Goal: Information Seeking & Learning: Learn about a topic

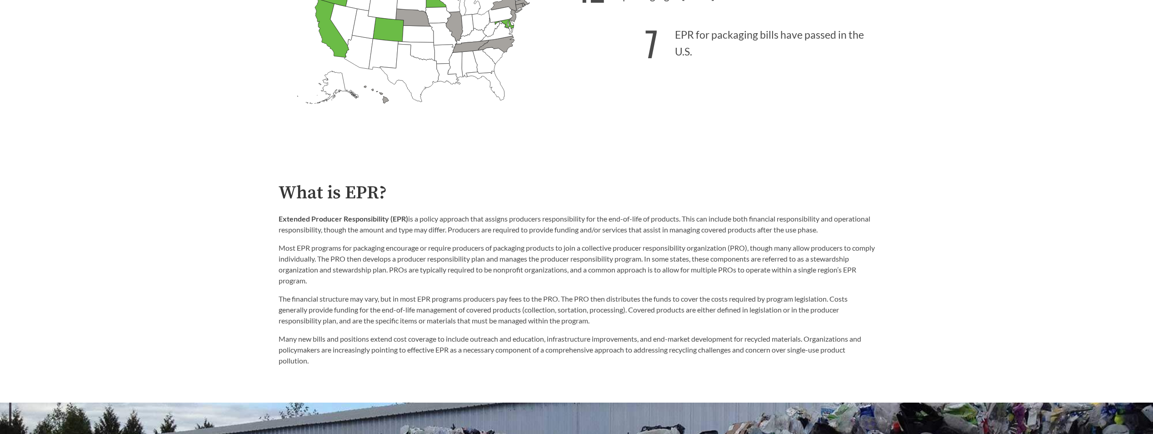
scroll to position [500, 0]
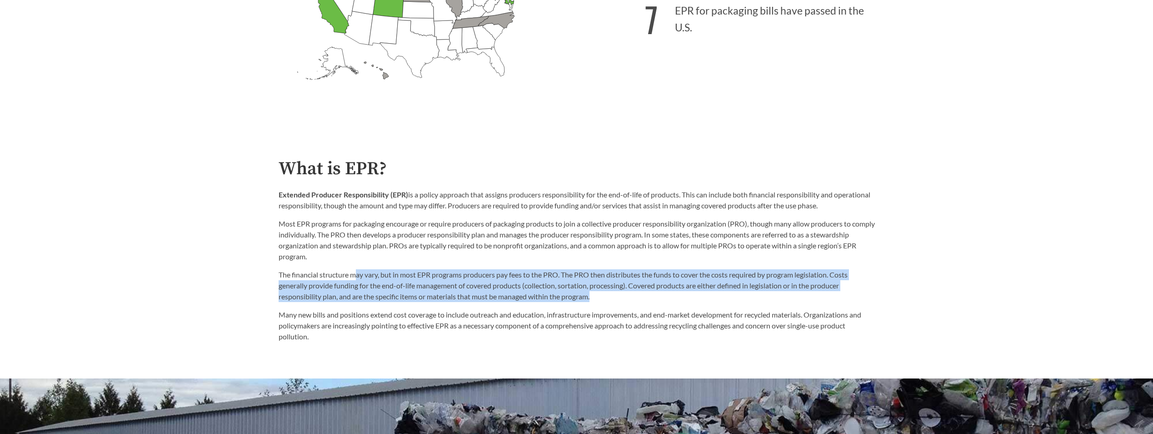
drag, startPoint x: 359, startPoint y: 278, endPoint x: 677, endPoint y: 295, distance: 318.7
click at [677, 295] on p "The financial structure may vary, but in most EPR programs producers pay fees t…" at bounding box center [577, 285] width 596 height 33
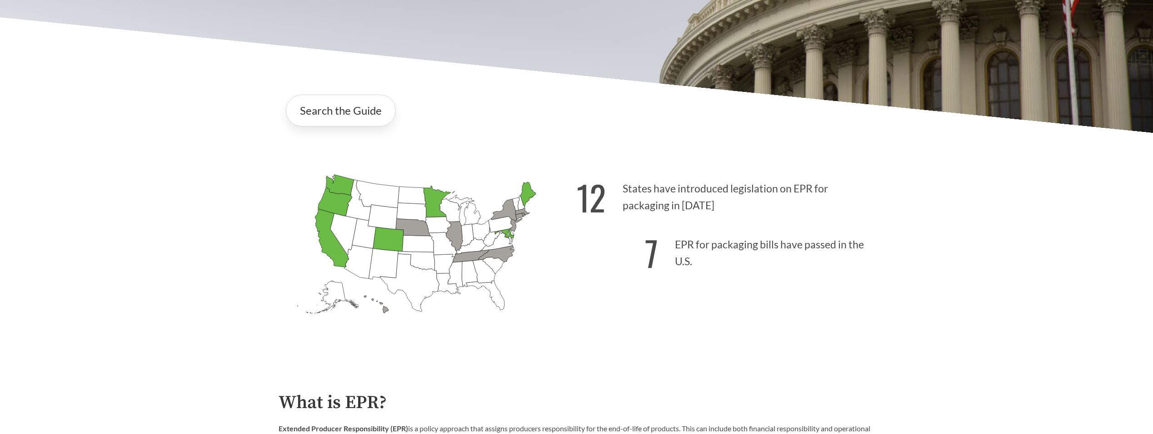
scroll to position [273, 0]
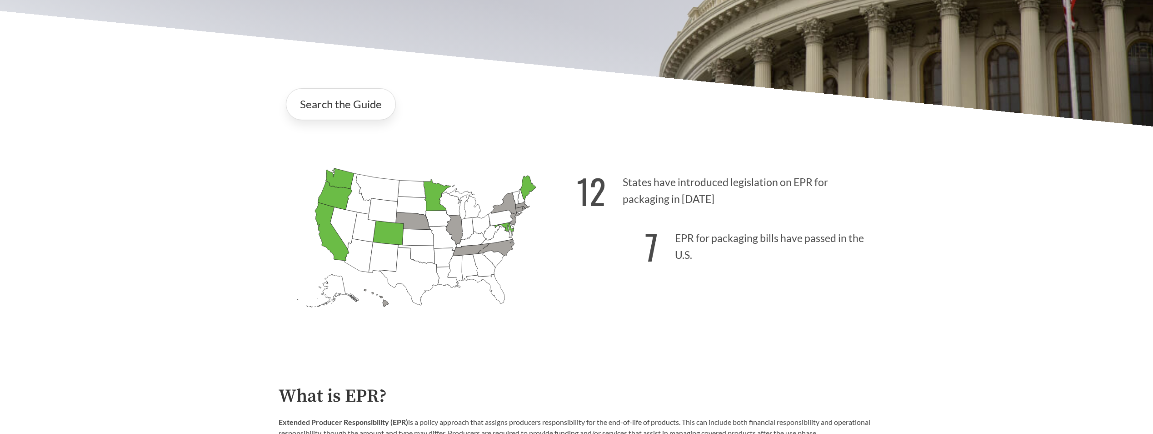
drag, startPoint x: 676, startPoint y: 237, endPoint x: 742, endPoint y: 222, distance: 66.8
click at [722, 272] on p "7 EPR for packaging bills have passed in the U.S." at bounding box center [726, 244] width 298 height 56
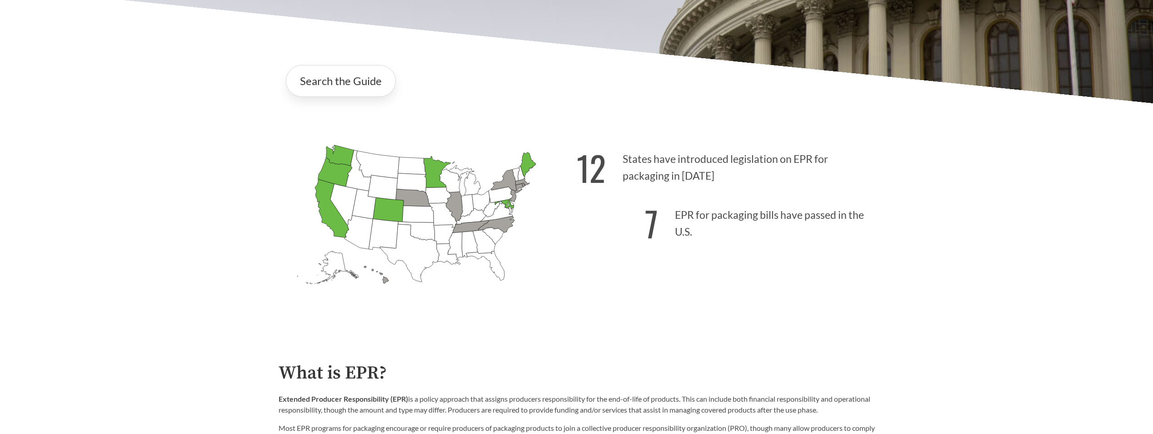
scroll to position [318, 0]
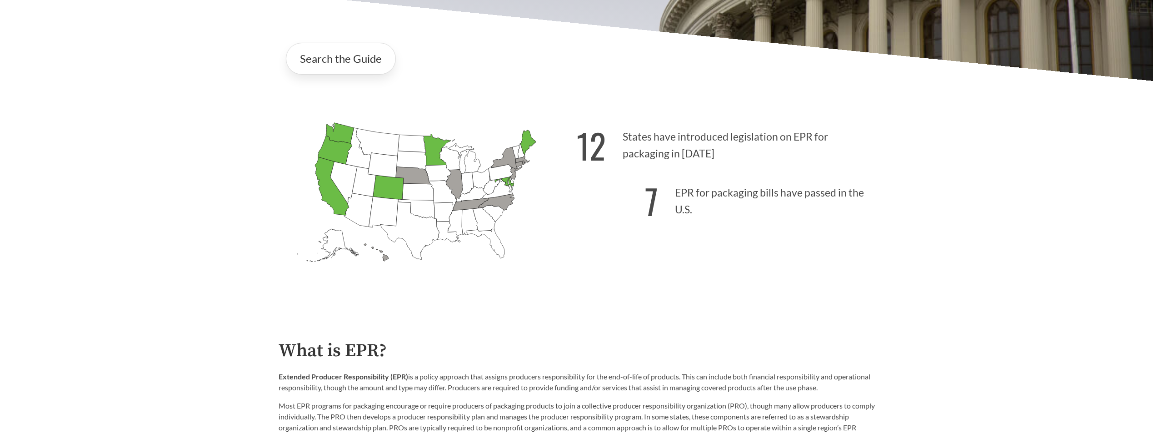
click at [498, 205] on icon "[US_STATE] Introduced: 1" at bounding box center [496, 202] width 36 height 16
click at [499, 204] on icon "[US_STATE] Introduced: 1" at bounding box center [496, 202] width 36 height 16
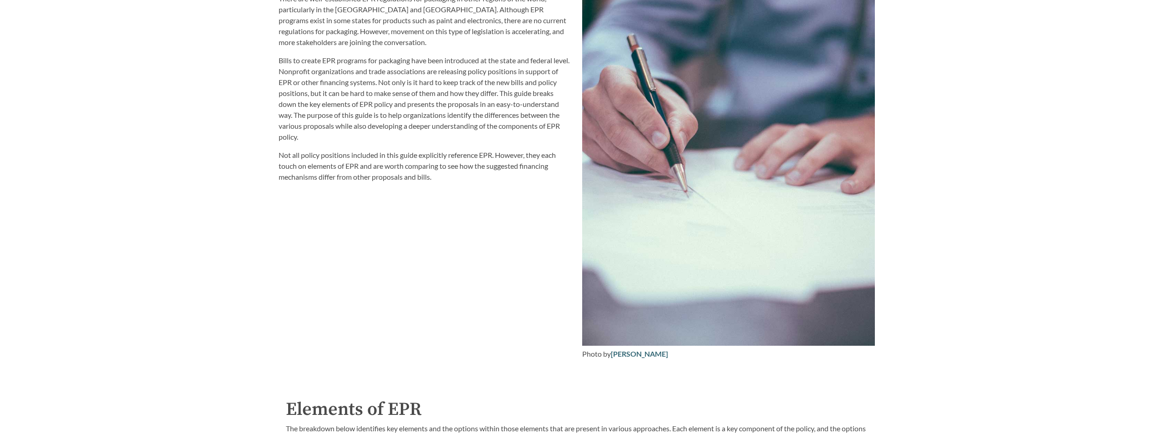
scroll to position [1182, 0]
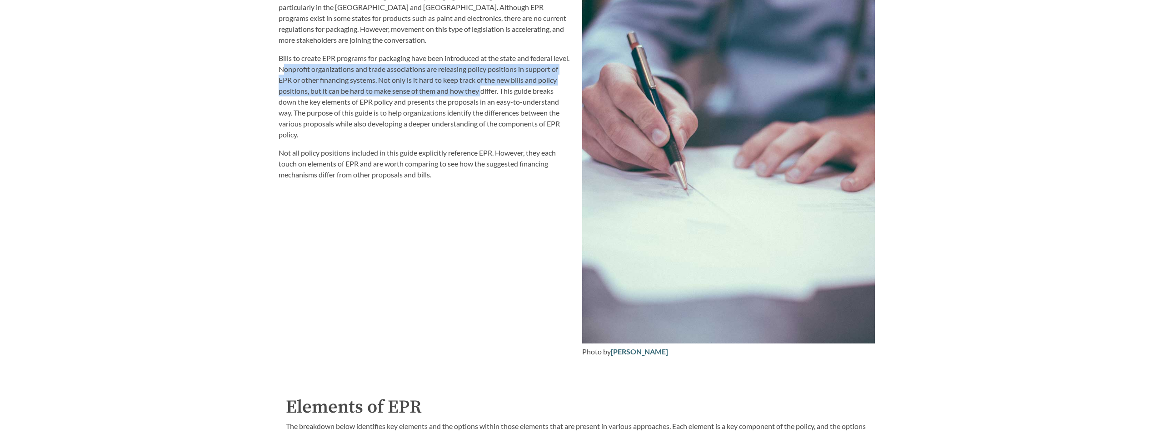
drag, startPoint x: 309, startPoint y: 70, endPoint x: 442, endPoint y: 145, distance: 152.7
click at [479, 95] on p "Bills to create EPR programs for packaging have been introduced at the state an…" at bounding box center [425, 96] width 293 height 87
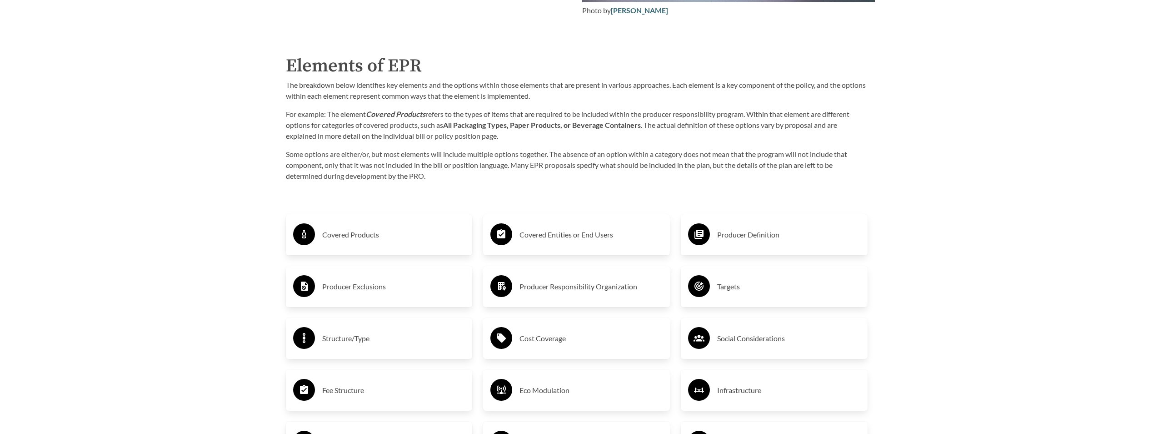
scroll to position [1500, 0]
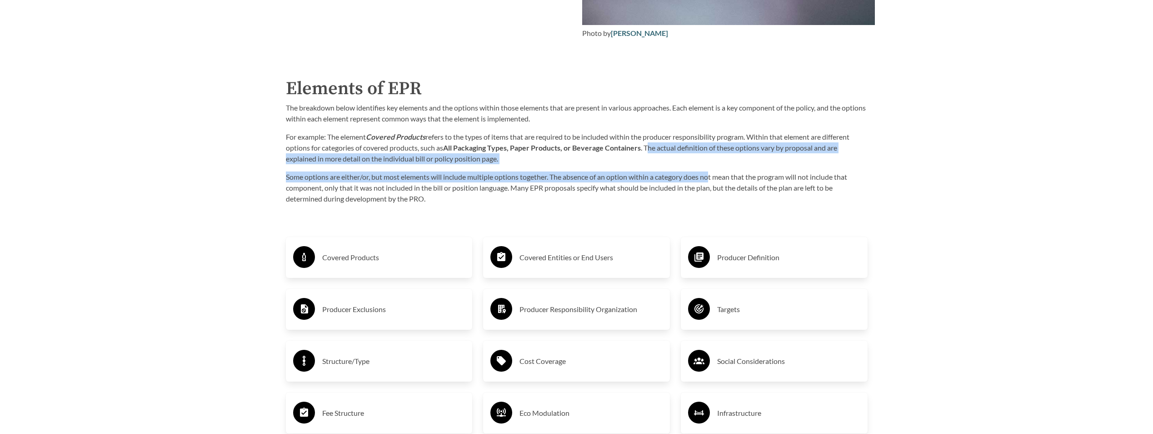
drag, startPoint x: 651, startPoint y: 150, endPoint x: 714, endPoint y: 171, distance: 66.4
click at [714, 171] on div "The breakdown below identifies key elements and the options within those elemen…" at bounding box center [577, 153] width 582 height 102
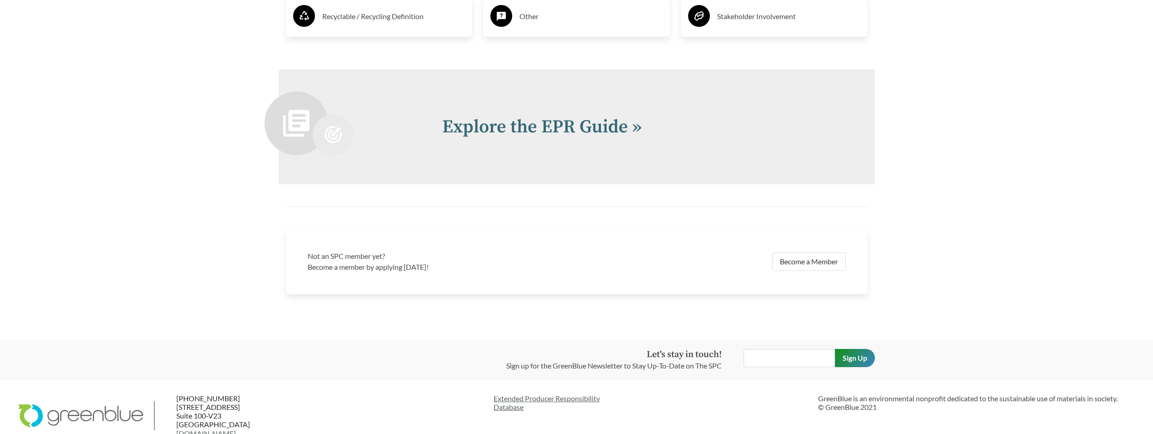
scroll to position [2071, 0]
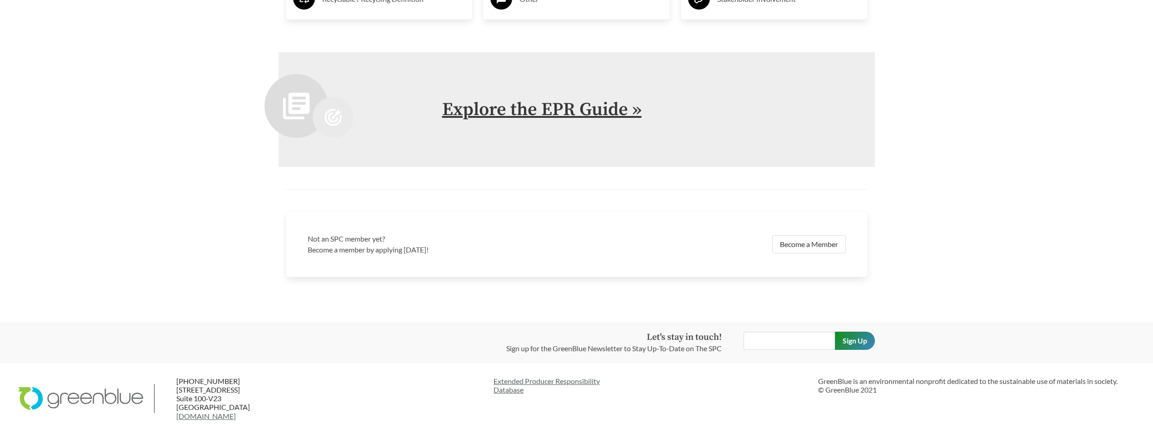
click at [625, 108] on link "Explore the EPR Guide »" at bounding box center [542, 109] width 200 height 23
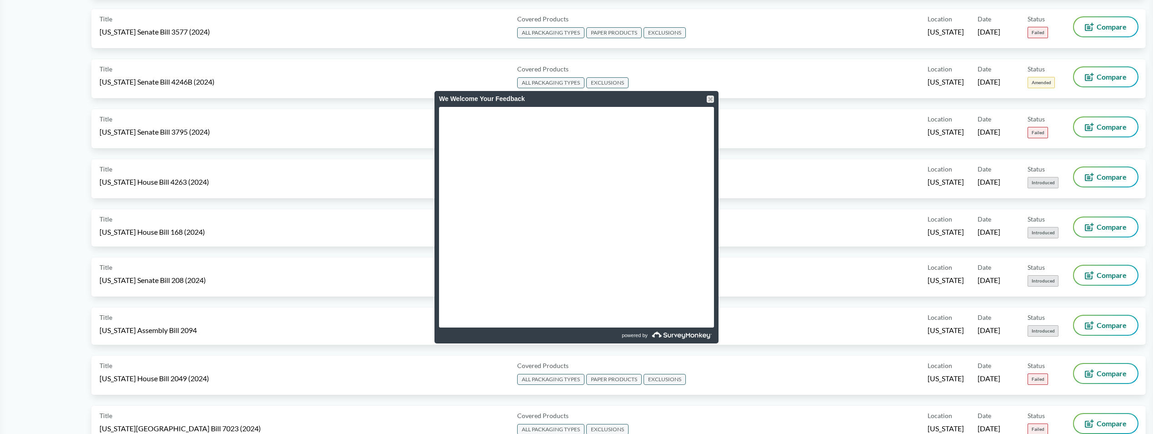
scroll to position [62, 0]
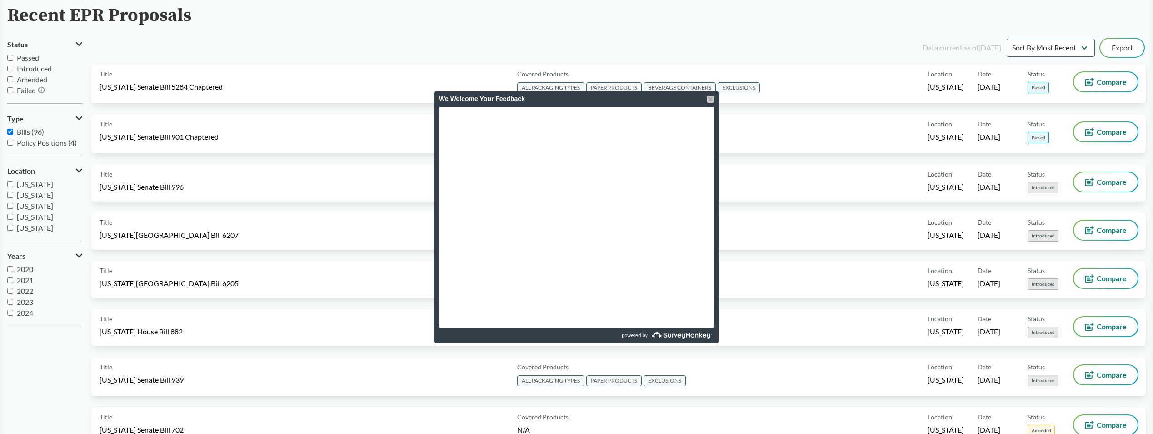
click at [711, 99] on div at bounding box center [710, 98] width 7 height 7
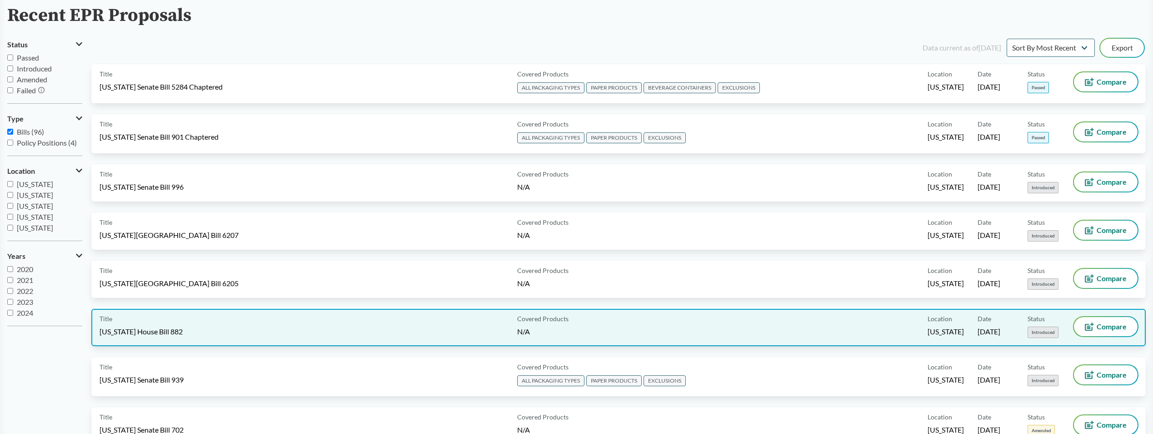
click at [209, 332] on div "Title North Carolina House Bill 882" at bounding box center [307, 327] width 414 height 21
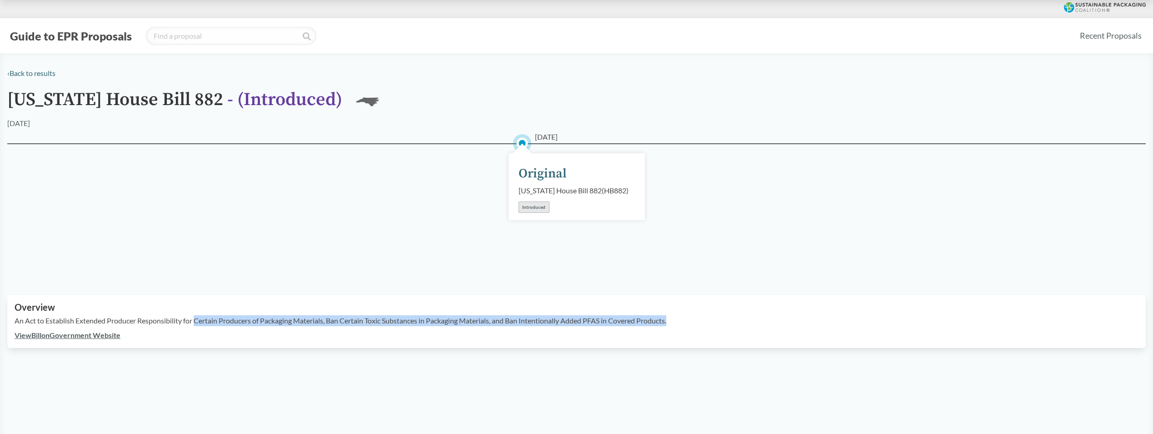
drag, startPoint x: 195, startPoint y: 331, endPoint x: 735, endPoint y: 337, distance: 540.1
click at [735, 330] on div "An Act to Establish Extended Producer Responsibility for Certain Producers of P…" at bounding box center [577, 322] width 1124 height 15
click at [98, 339] on link "View Bill on Government Website" at bounding box center [68, 335] width 106 height 9
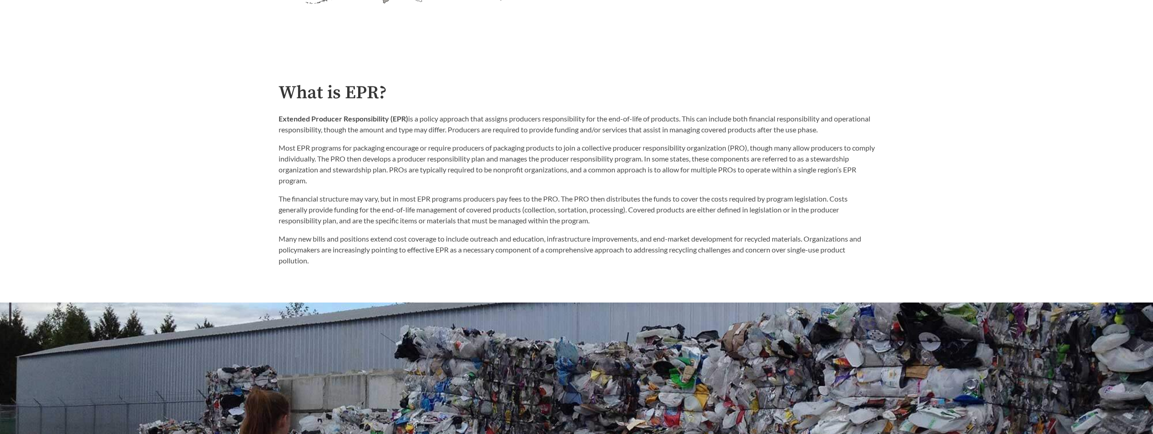
scroll to position [591, 0]
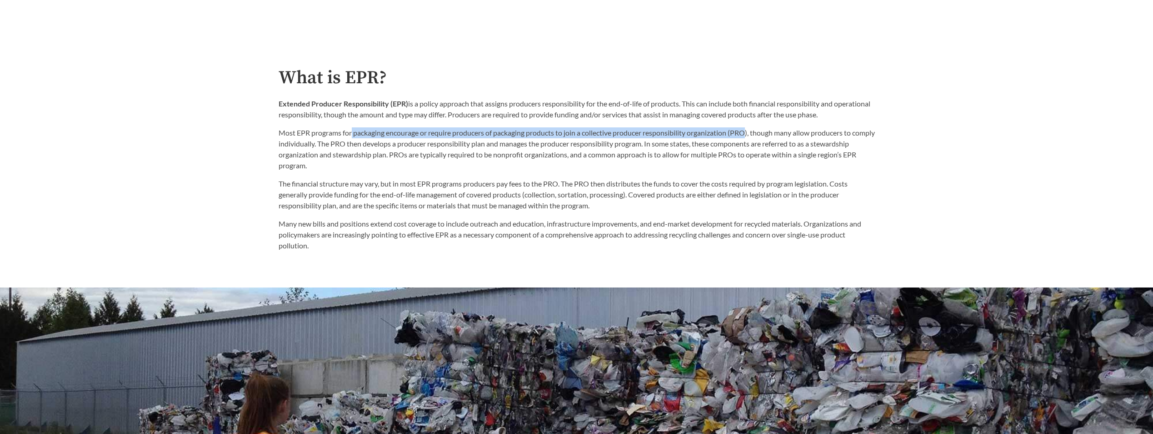
drag, startPoint x: 351, startPoint y: 135, endPoint x: 752, endPoint y: 135, distance: 400.5
click at [752, 135] on p "Most EPR programs for packaging encourage or require producers of packaging pro…" at bounding box center [577, 149] width 596 height 44
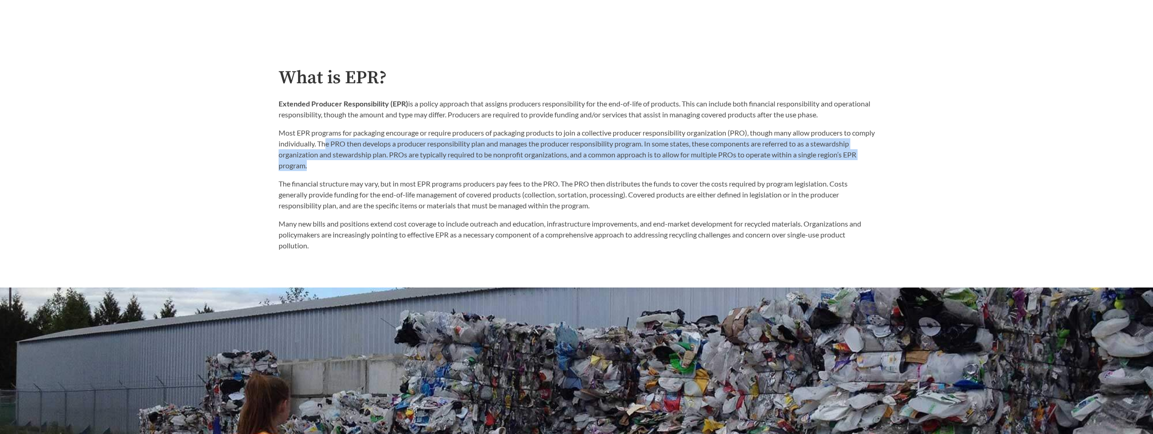
drag, startPoint x: 350, startPoint y: 145, endPoint x: 708, endPoint y: 172, distance: 359.3
click at [708, 171] on p "Most EPR programs for packaging encourage or require producers of packaging pro…" at bounding box center [577, 149] width 596 height 44
